Goal: Task Accomplishment & Management: Manage account settings

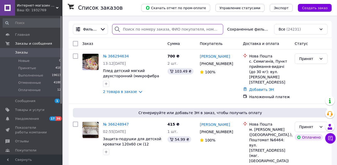
click at [131, 28] on input "search" at bounding box center [167, 29] width 111 height 10
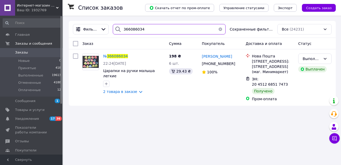
type input "366086034"
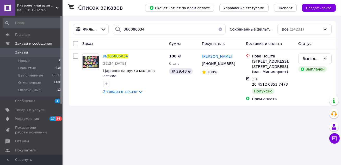
click at [37, 54] on span "Заказы" at bounding box center [31, 52] width 33 height 5
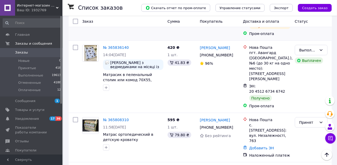
scroll to position [904, 0]
click at [307, 121] on li "Выполнен" at bounding box center [311, 122] width 32 height 9
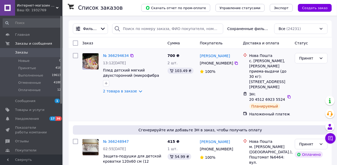
scroll to position [0, 0]
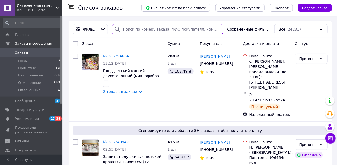
click at [163, 26] on input "search" at bounding box center [167, 29] width 111 height 10
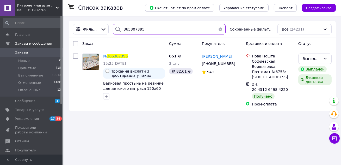
type input "365307395"
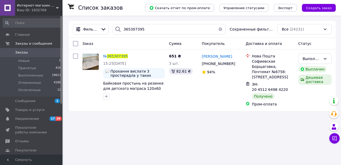
click at [29, 56] on link "Заказы 0" at bounding box center [32, 52] width 64 height 9
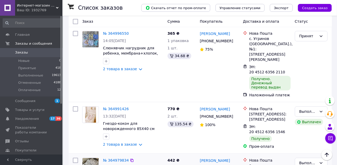
scroll to position [1916, 0]
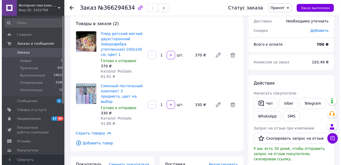
scroll to position [27, 0]
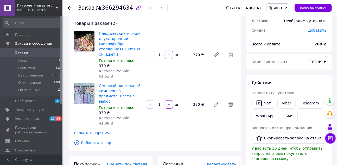
click at [223, 162] on span "Редактировать" at bounding box center [221, 164] width 29 height 4
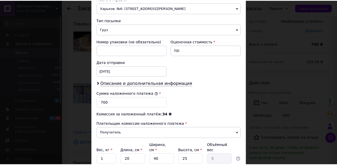
scroll to position [237, 0]
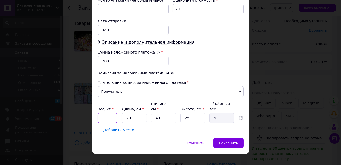
drag, startPoint x: 108, startPoint y: 114, endPoint x: 96, endPoint y: 116, distance: 12.5
type input "1"
type input "4"
drag, startPoint x: 188, startPoint y: 111, endPoint x: 204, endPoint y: 114, distance: 15.9
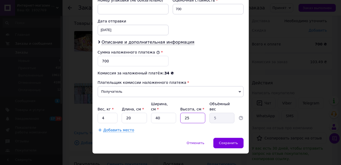
click at [202, 114] on input "25" at bounding box center [192, 118] width 25 height 10
type input "20"
type input "4"
type input "20"
click at [235, 138] on div "Сохранить" at bounding box center [228, 143] width 30 height 10
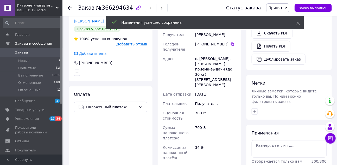
scroll to position [294, 0]
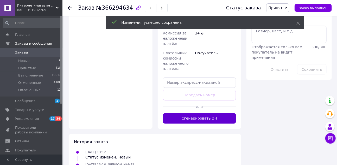
click at [204, 113] on button "Сгенерировать ЭН" at bounding box center [199, 118] width 73 height 10
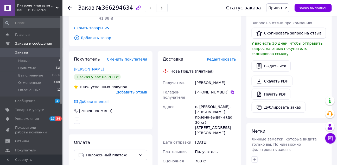
scroll to position [122, 0]
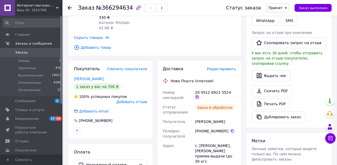
click at [199, 95] on icon at bounding box center [197, 97] width 4 height 4
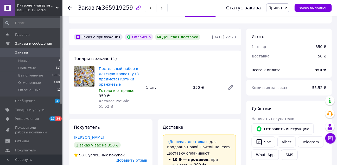
scroll to position [1, 0]
click at [231, 85] on icon at bounding box center [231, 87] width 4 height 4
